Goal: Use online tool/utility: Utilize a website feature to perform a specific function

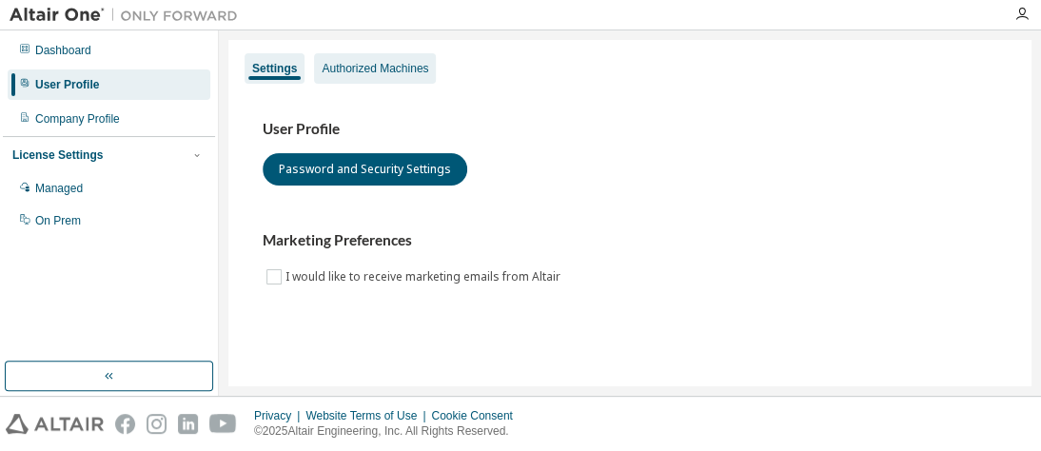
click at [353, 67] on div "Authorized Machines" at bounding box center [375, 68] width 107 height 15
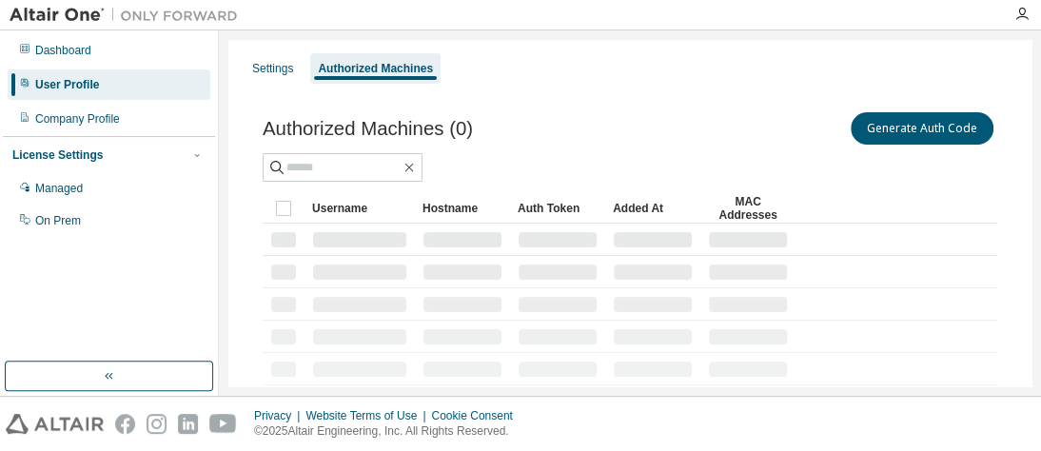
click at [353, 67] on div "Authorized Machines" at bounding box center [375, 68] width 115 height 15
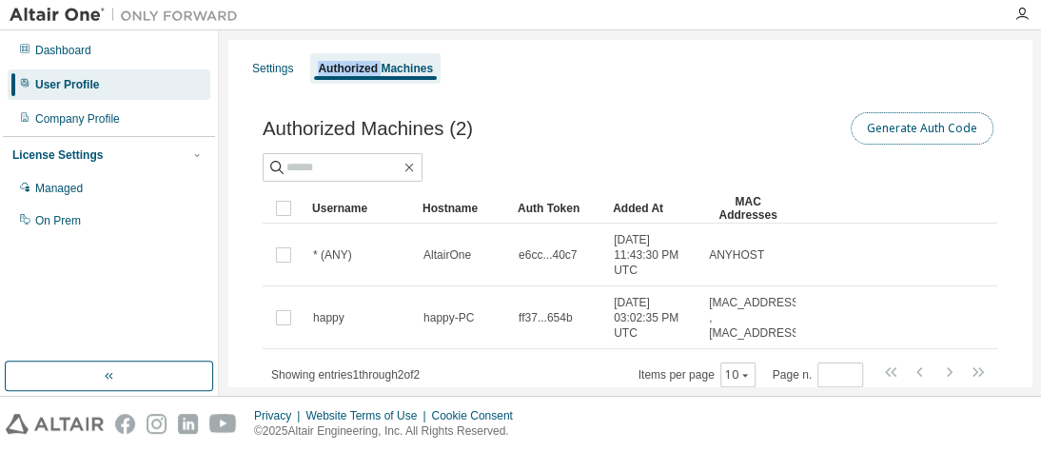
click at [910, 128] on button "Generate Auth Code" at bounding box center [921, 128] width 143 height 32
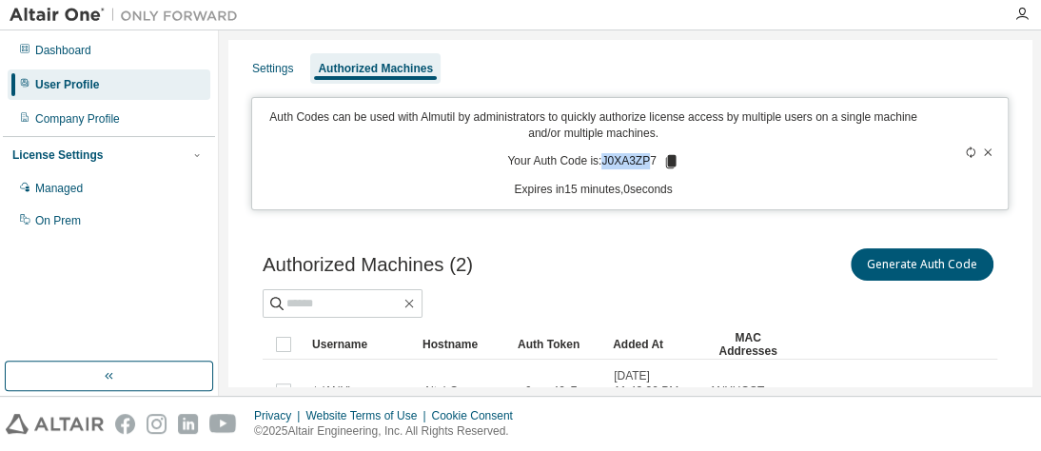
drag, startPoint x: 647, startPoint y: 162, endPoint x: 598, endPoint y: 158, distance: 48.7
click at [598, 158] on p "Your Auth Code is: J0XA3ZP7" at bounding box center [592, 161] width 171 height 17
click at [665, 165] on icon at bounding box center [670, 161] width 10 height 13
click at [925, 160] on div at bounding box center [959, 153] width 73 height 88
click at [982, 146] on icon at bounding box center [987, 151] width 11 height 11
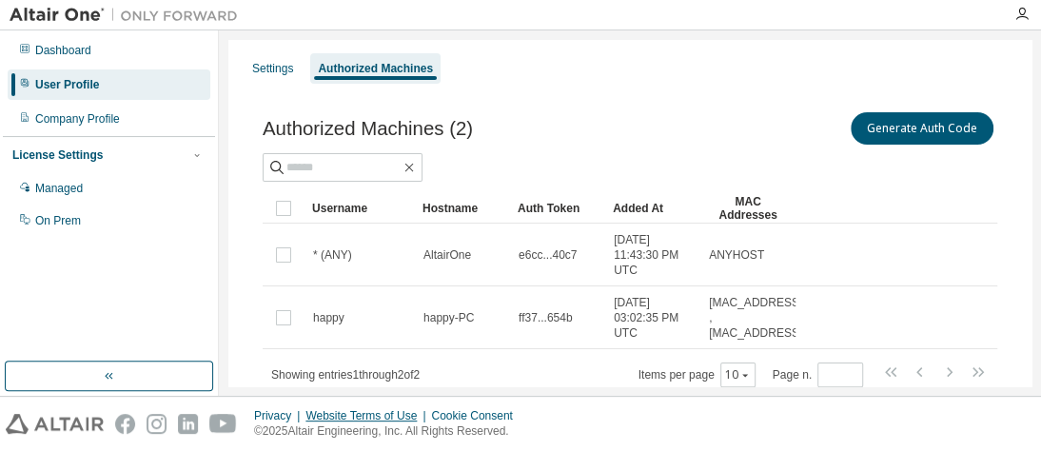
click at [383, 412] on div "Website Terms of Use" at bounding box center [368, 415] width 126 height 15
click at [1017, 17] on icon "button" at bounding box center [1021, 14] width 15 height 15
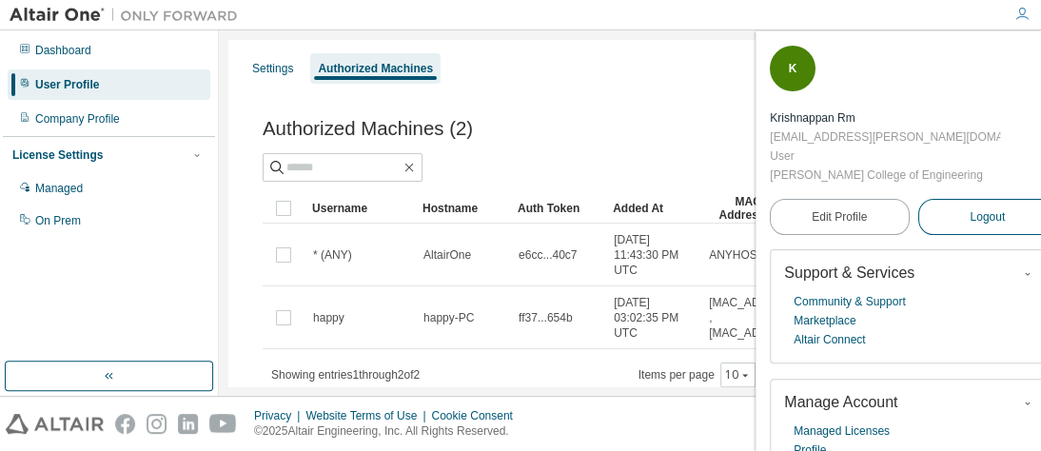
click at [969, 207] on span "Logout" at bounding box center [986, 216] width 35 height 19
